Goal: Entertainment & Leisure: Consume media (video, audio)

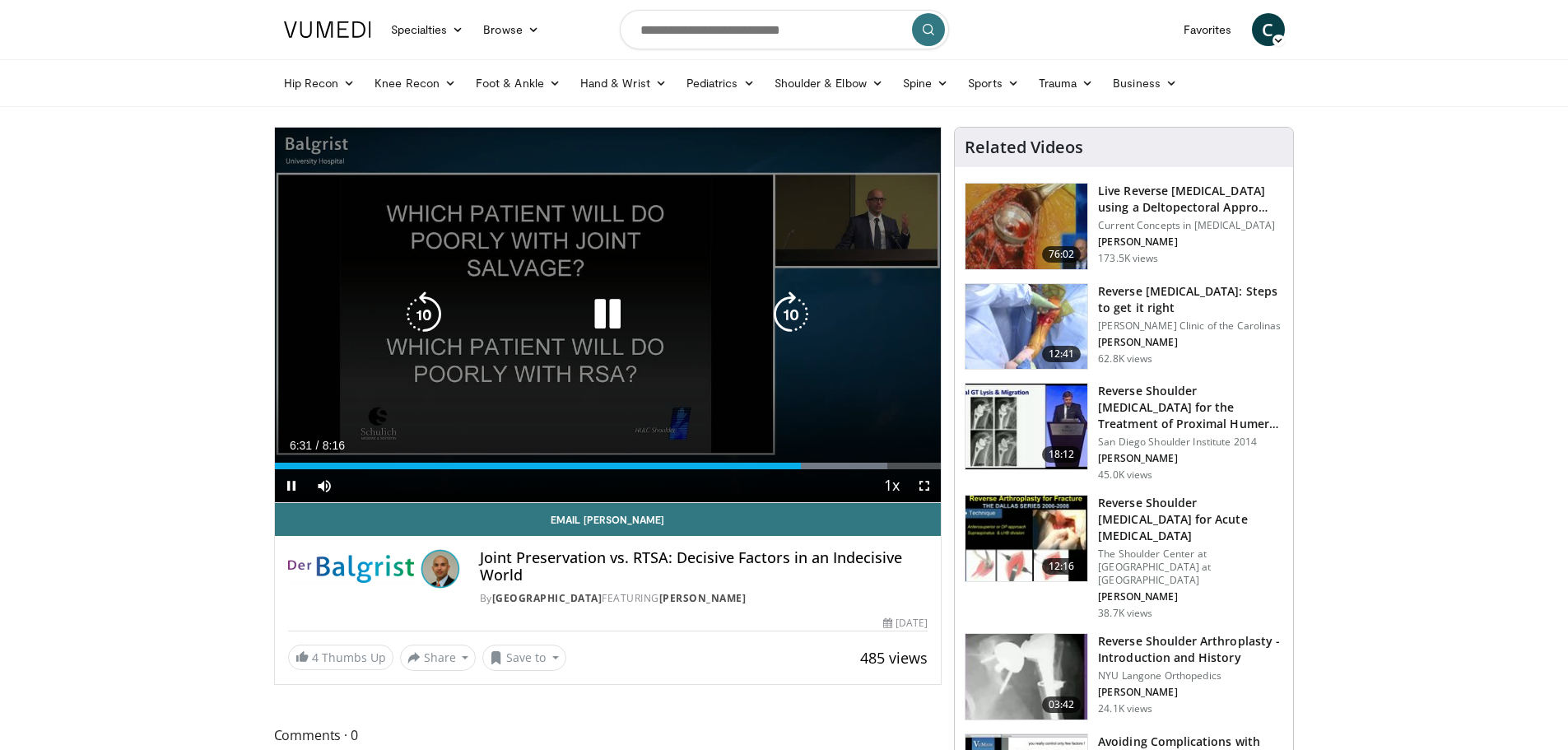
click at [598, 309] on icon "Video Player" at bounding box center [607, 314] width 46 height 46
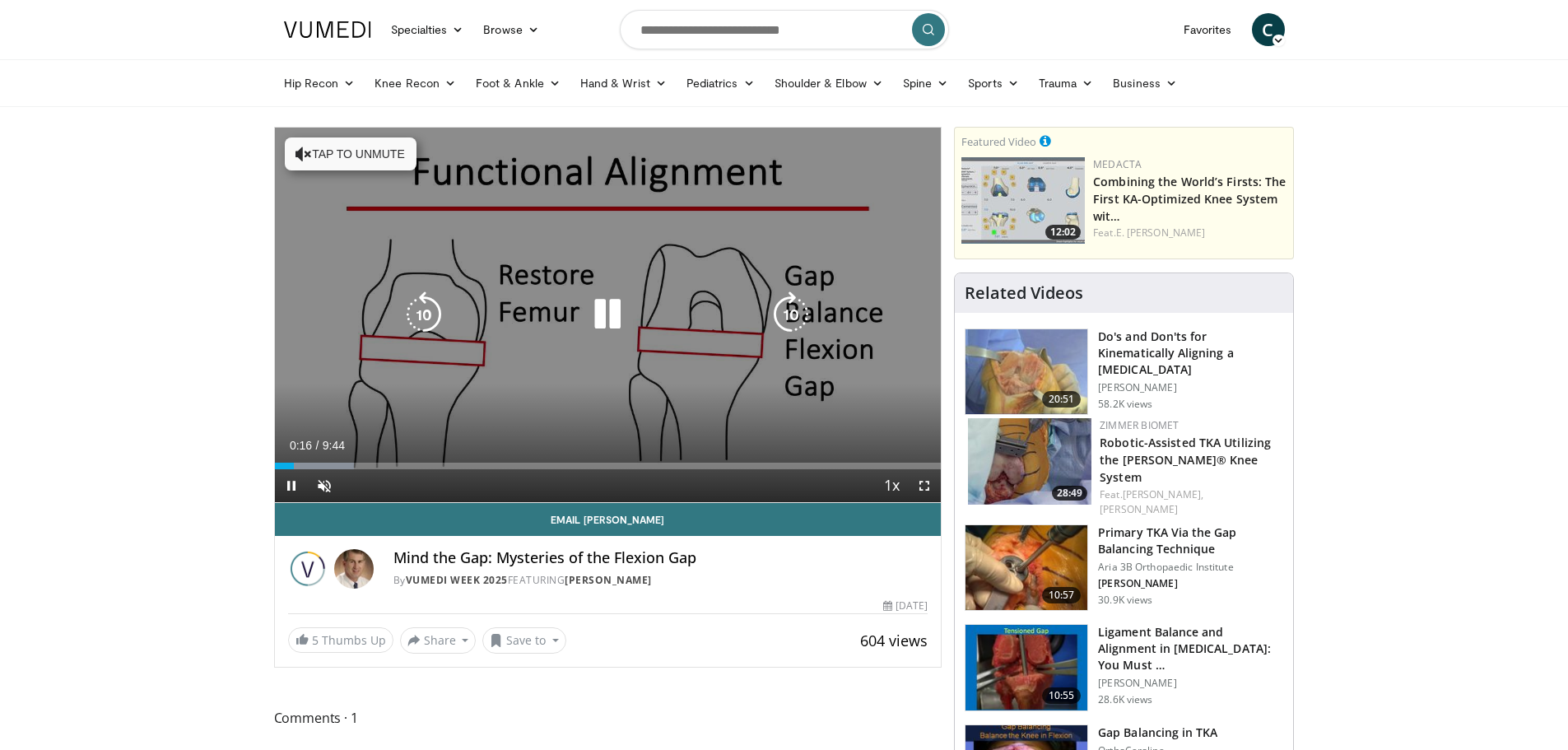
click at [396, 151] on button "Tap to unmute" at bounding box center [350, 154] width 131 height 33
click at [611, 311] on icon "Video Player" at bounding box center [607, 314] width 46 height 46
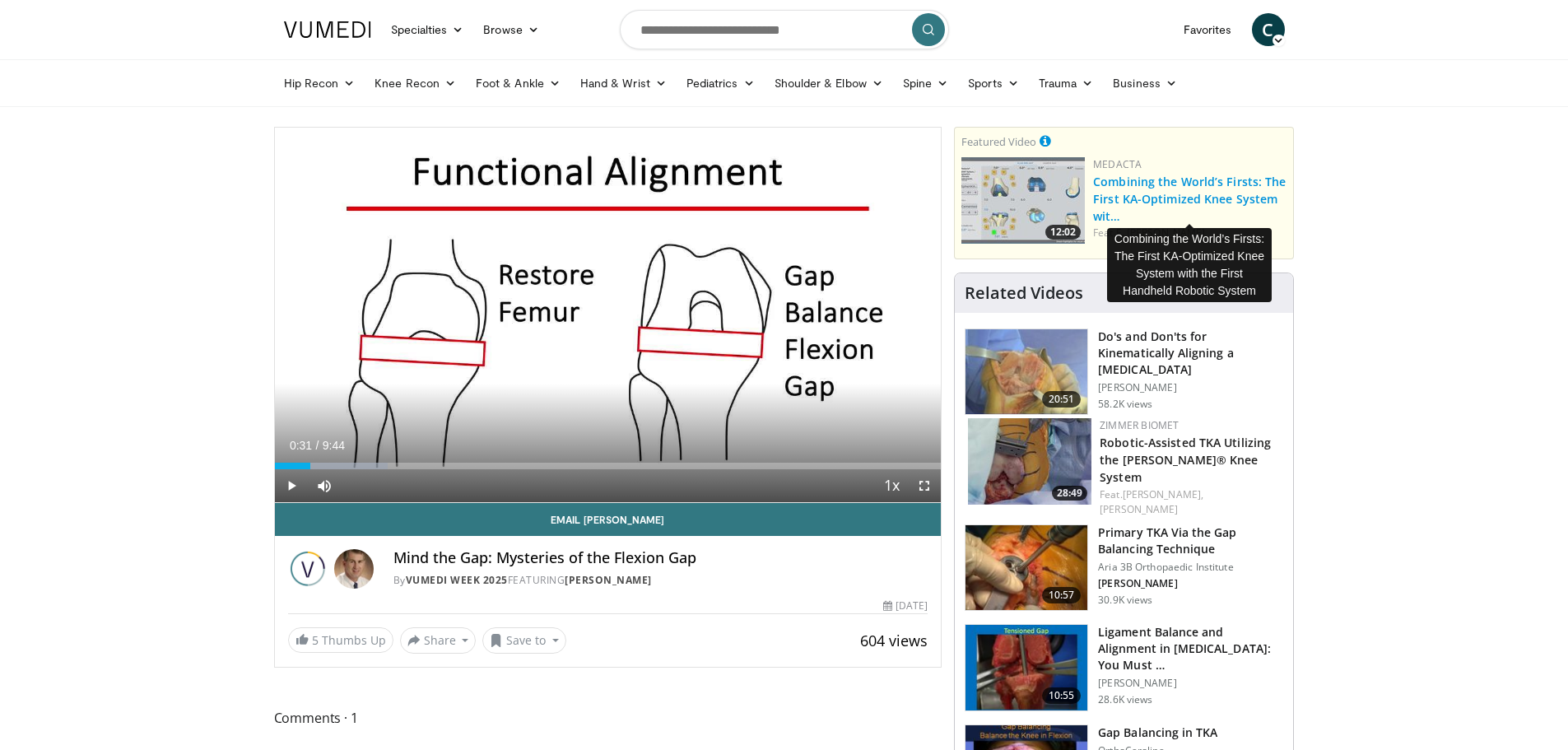
click at [1168, 182] on link "Combining the World’s Firsts: The First KA-Optimized Knee System wit…" at bounding box center [1189, 198] width 192 height 50
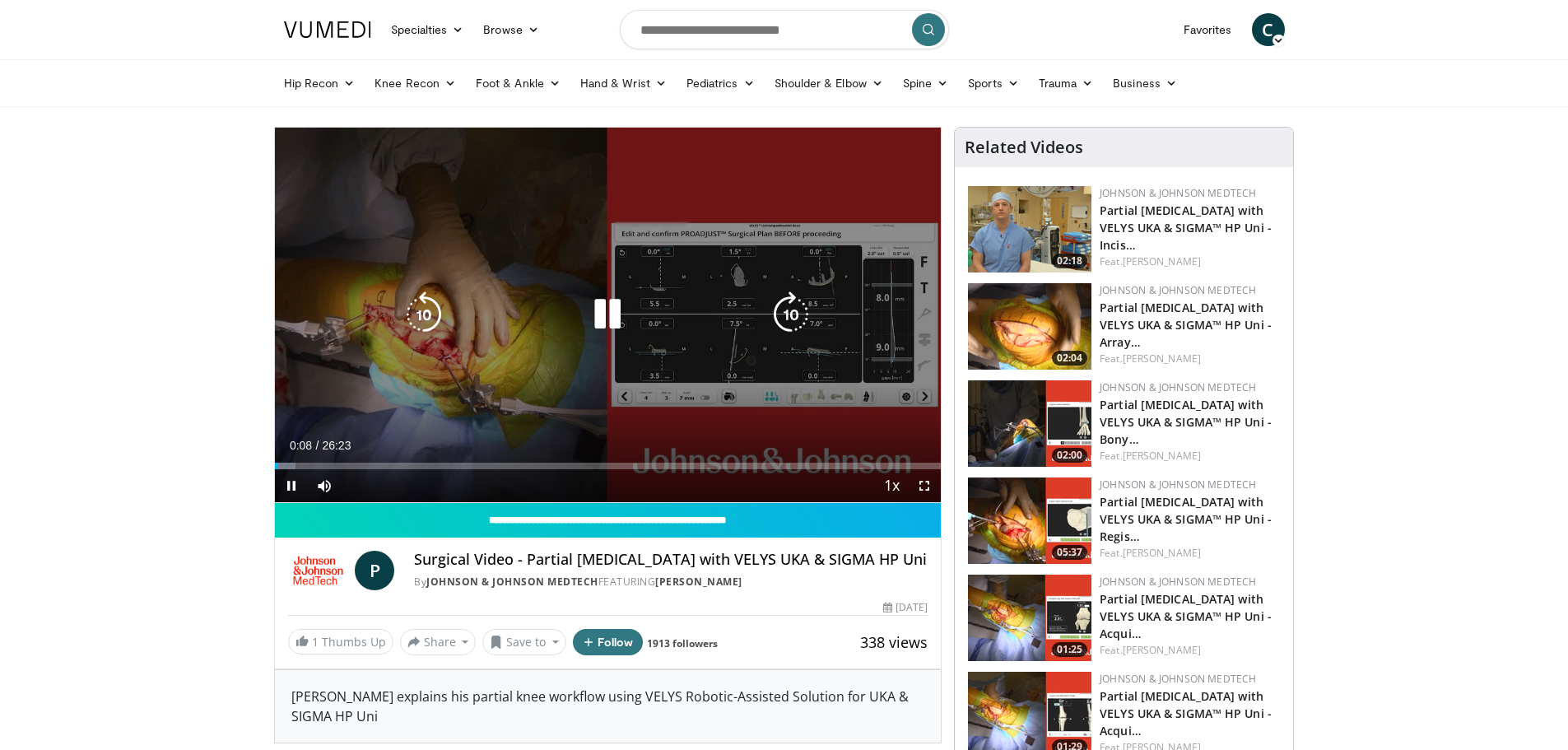
click at [606, 318] on icon "Video Player" at bounding box center [607, 314] width 46 height 46
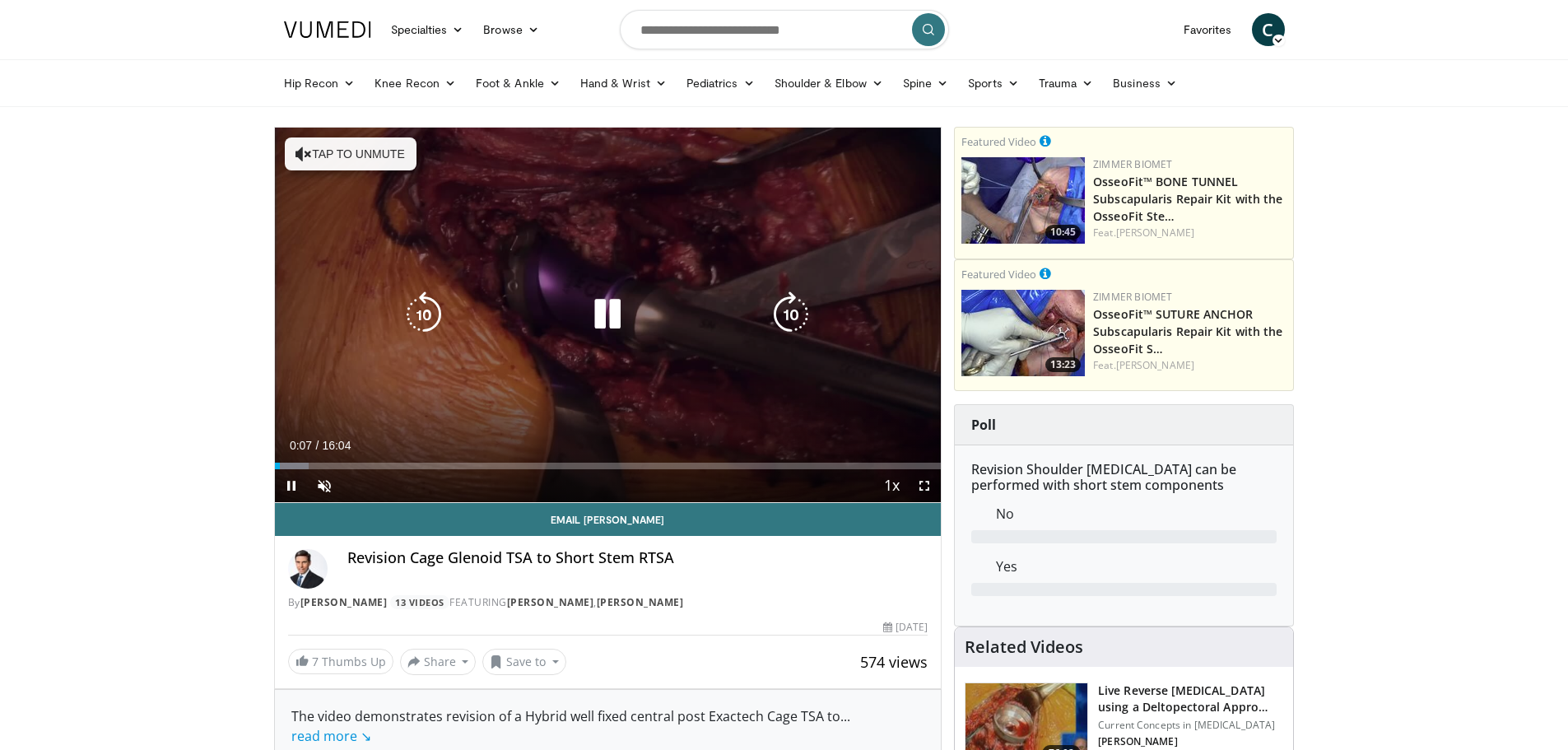
click at [608, 305] on icon "Video Player" at bounding box center [607, 314] width 46 height 46
click at [601, 304] on icon "Video Player" at bounding box center [607, 314] width 46 height 46
click at [335, 161] on button "Tap to unmute" at bounding box center [350, 154] width 131 height 33
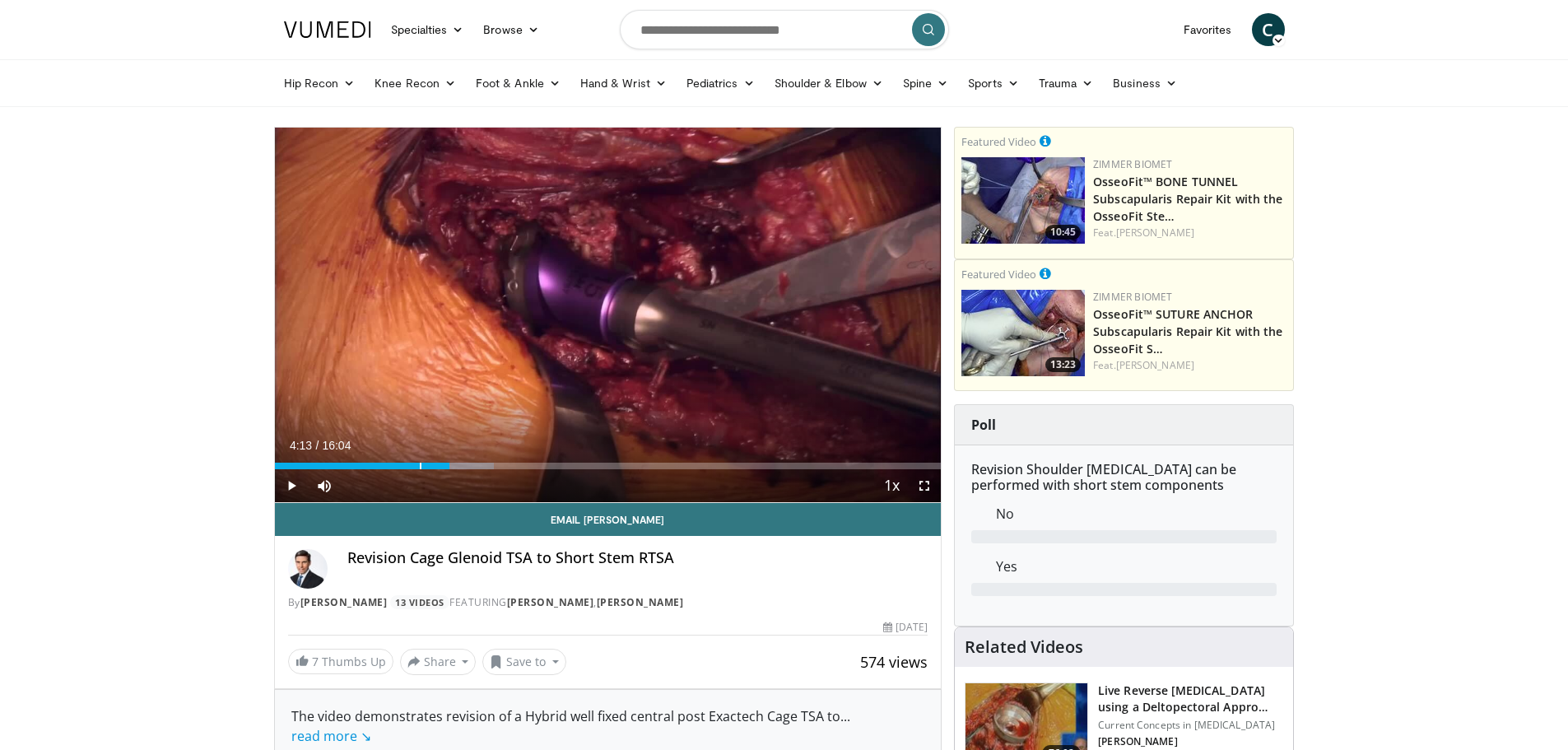
drag, startPoint x: 296, startPoint y: 463, endPoint x: 449, endPoint y: 469, distance: 153.1
click at [449, 469] on div "Current Time 4:13 / Duration 16:04 Play Skip Backward Skip Forward Mute Loaded …" at bounding box center [608, 486] width 667 height 33
drag, startPoint x: 454, startPoint y: 463, endPoint x: 491, endPoint y: 467, distance: 37.2
click at [491, 467] on div "Loaded : 38.41% 05:13 05:13" at bounding box center [608, 466] width 667 height 7
drag, startPoint x: 501, startPoint y: 465, endPoint x: 651, endPoint y: 464, distance: 150.0
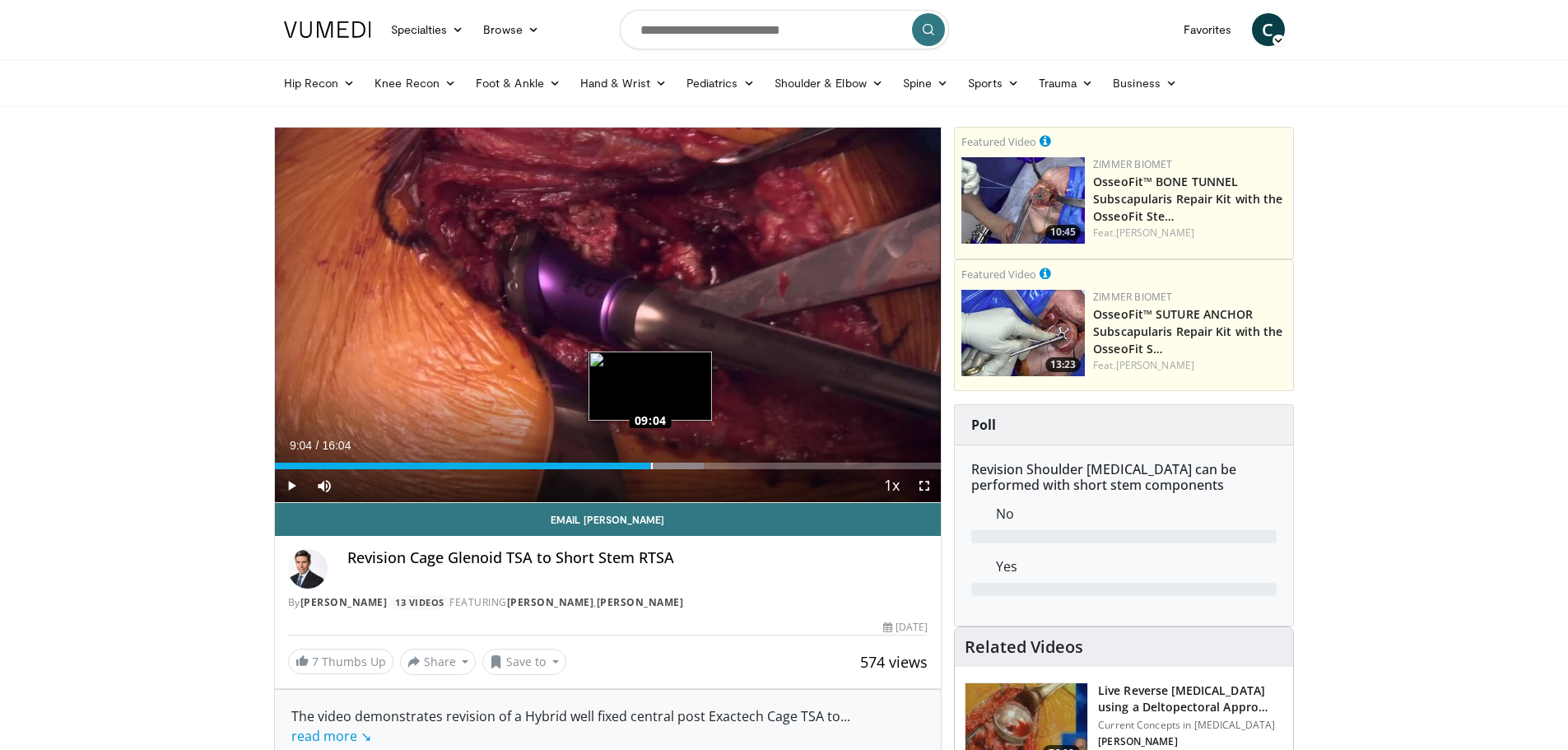
click at [651, 464] on div "Loaded : 64.36% 09:04 09:04" at bounding box center [608, 466] width 667 height 7
drag, startPoint x: 669, startPoint y: 466, endPoint x: 706, endPoint y: 465, distance: 37.0
click at [706, 465] on div "Loaded : 69.94% 10:25 10:25" at bounding box center [608, 466] width 667 height 7
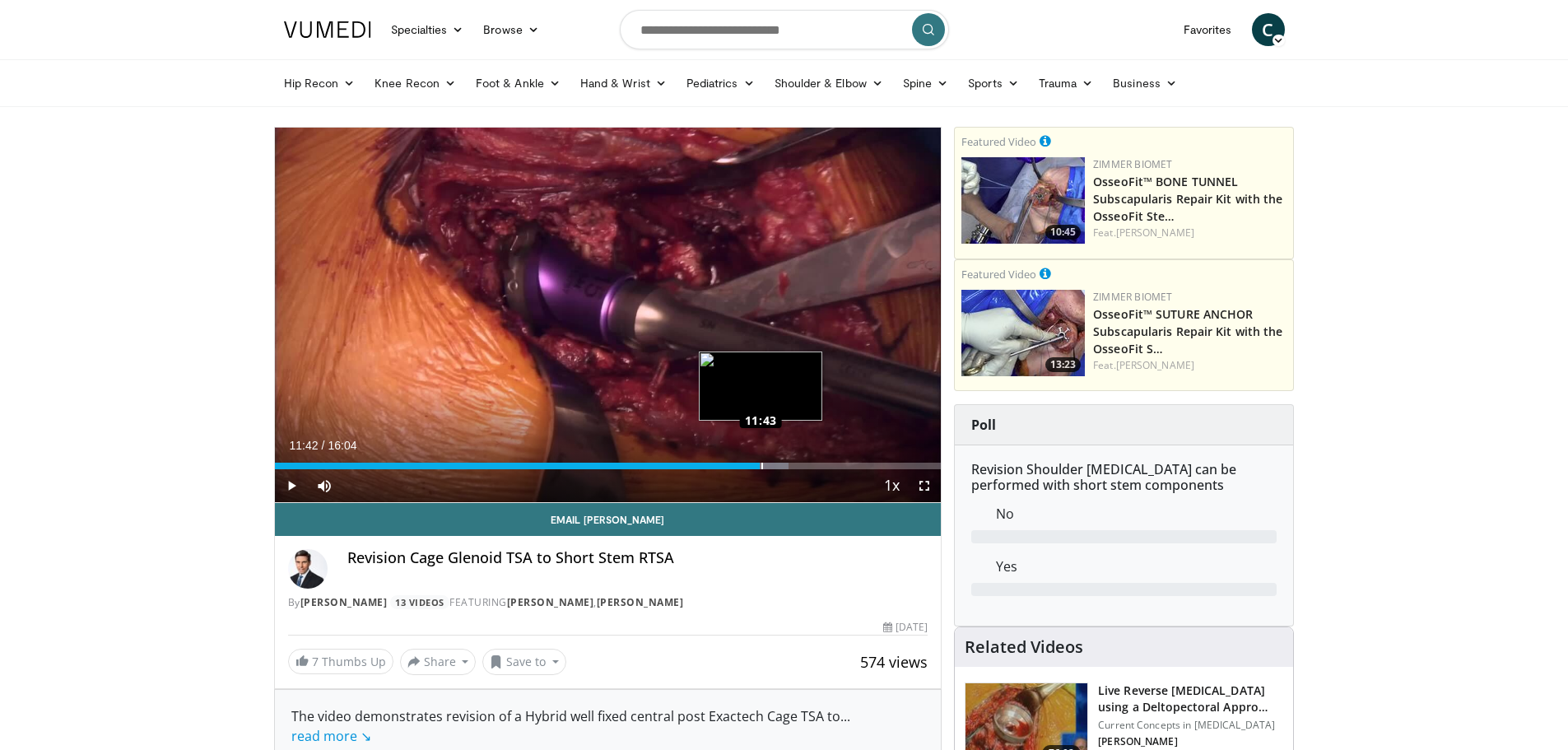
drag, startPoint x: 724, startPoint y: 463, endPoint x: 760, endPoint y: 467, distance: 36.2
click at [760, 467] on div "Loaded : 77.15% 11:42 11:43" at bounding box center [608, 466] width 667 height 7
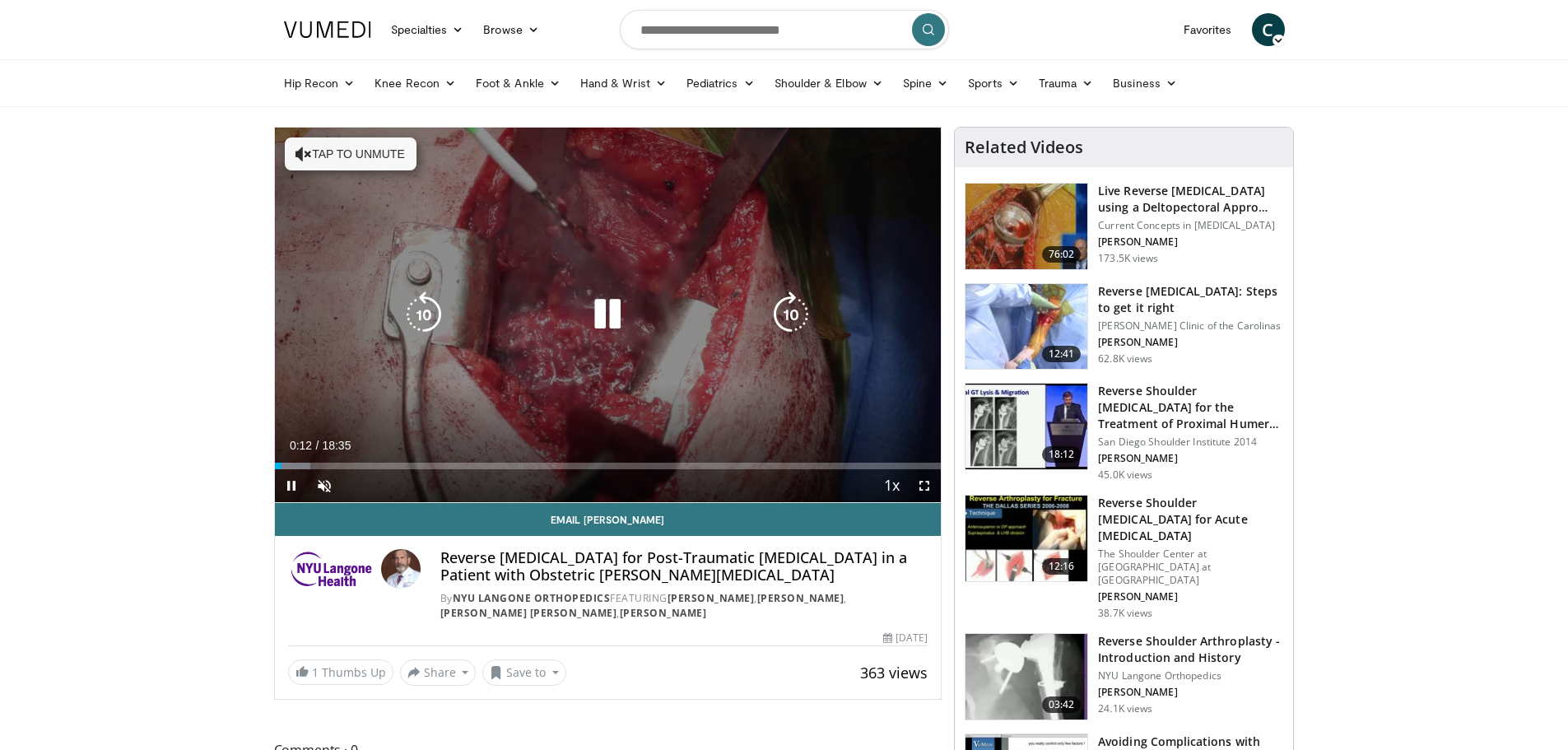
click at [333, 155] on button "Tap to unmute" at bounding box center [350, 154] width 131 height 33
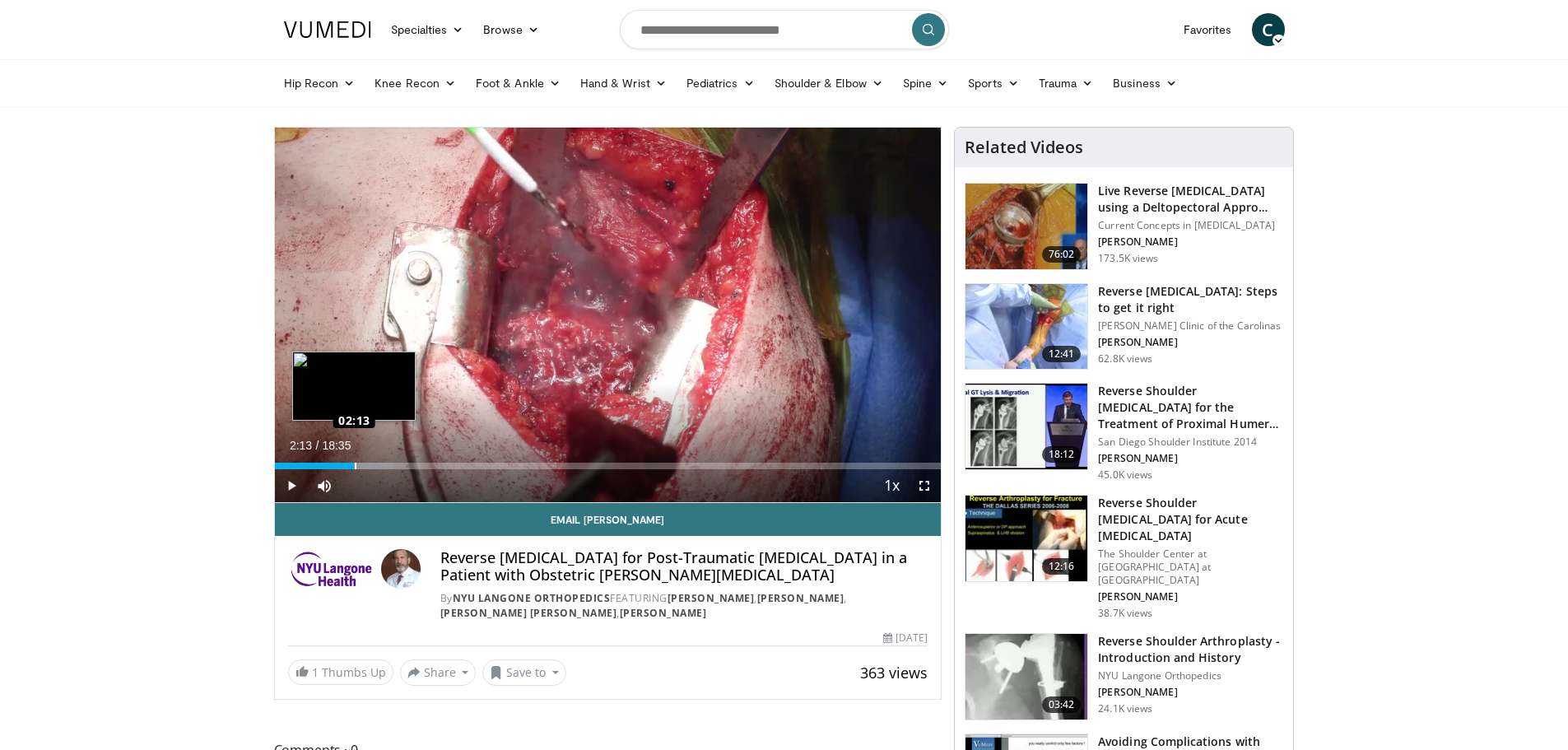
drag, startPoint x: 287, startPoint y: 463, endPoint x: 354, endPoint y: 468, distance: 67.2
click at [354, 468] on div "Loaded : 17.78% 02:13 02:13" at bounding box center [608, 466] width 667 height 7
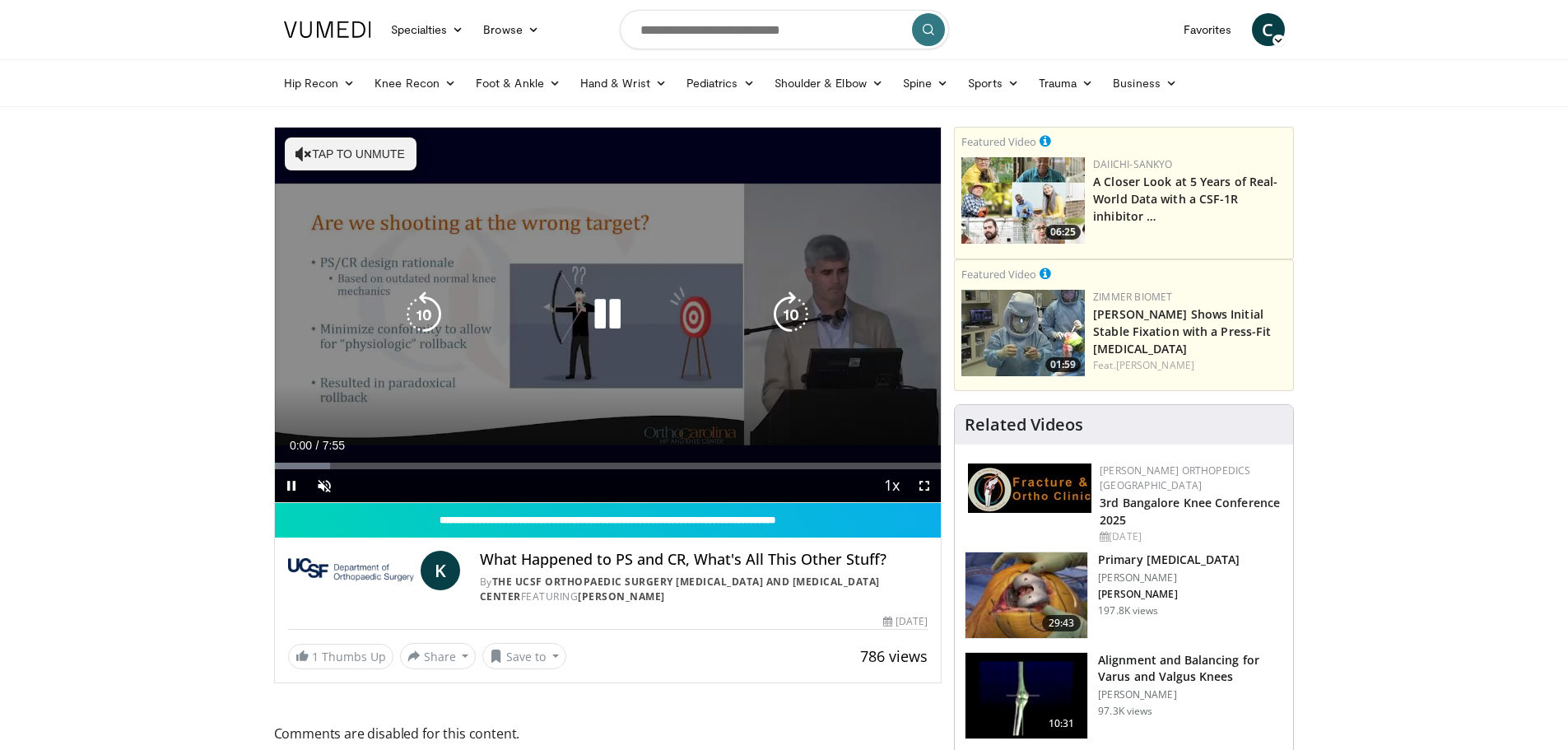
click at [373, 152] on button "Tap to unmute" at bounding box center [350, 154] width 131 height 33
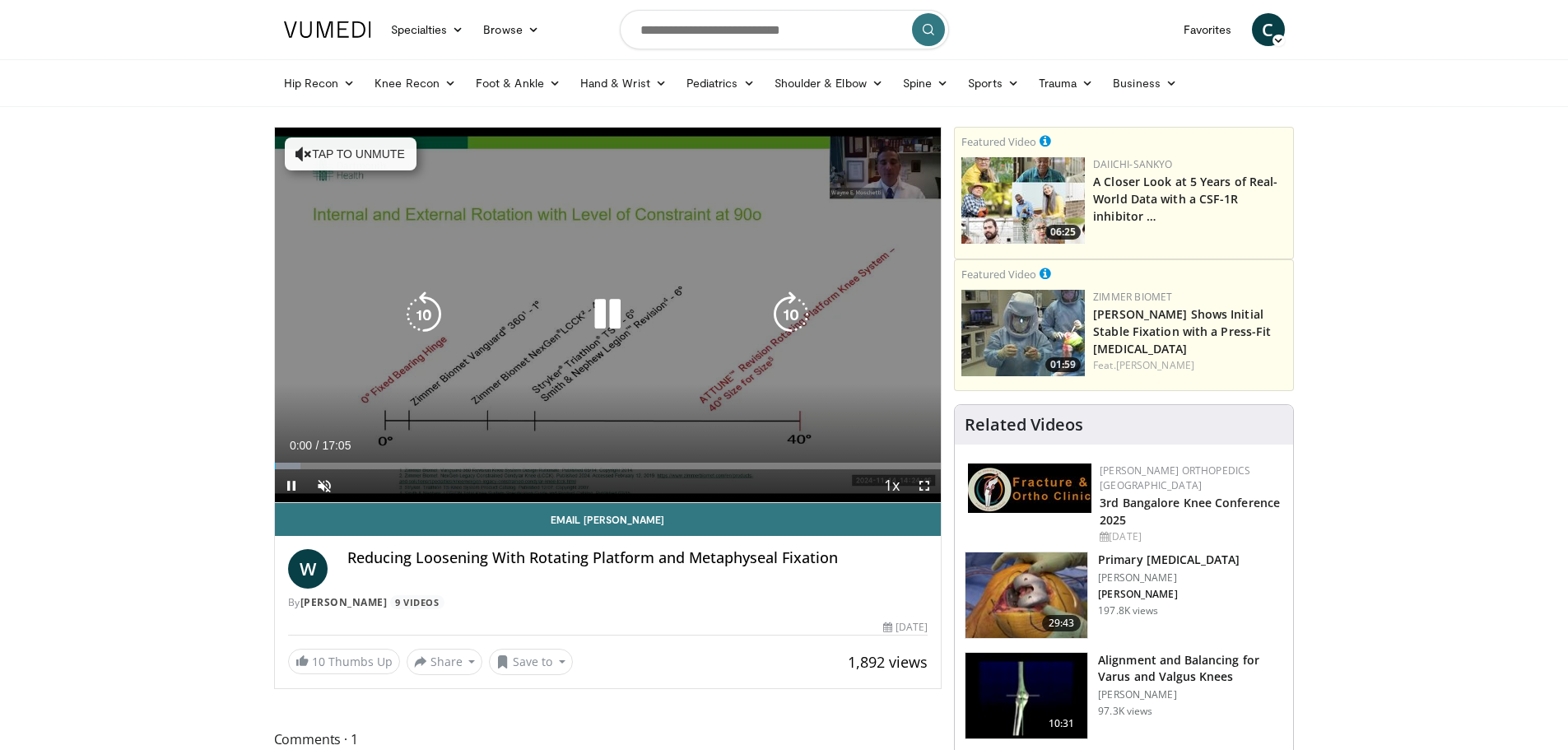
click at [393, 146] on button "Tap to unmute" at bounding box center [350, 154] width 131 height 33
